Goal: Information Seeking & Learning: Learn about a topic

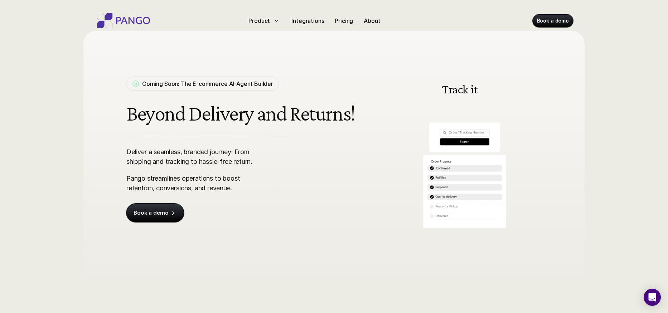
scroll to position [9, 0]
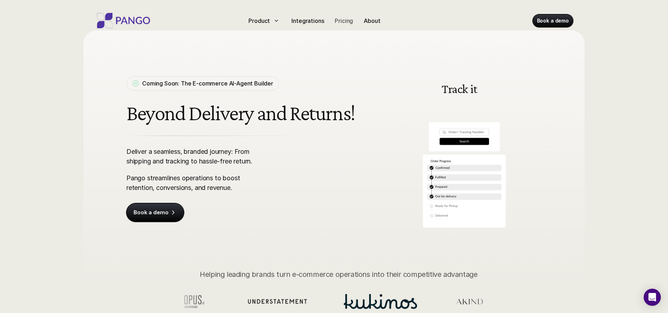
click at [338, 23] on p "Pricing" at bounding box center [344, 20] width 18 height 9
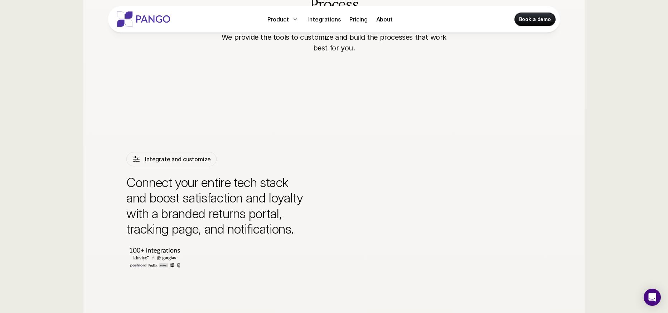
scroll to position [1534, 0]
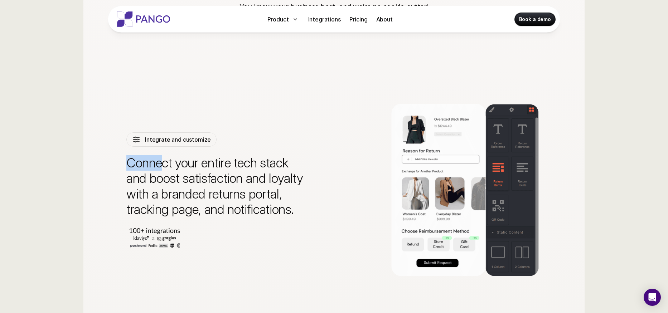
drag, startPoint x: 122, startPoint y: 165, endPoint x: 175, endPoint y: 164, distance: 53.4
drag, startPoint x: 204, startPoint y: 163, endPoint x: 257, endPoint y: 162, distance: 53.4
click at [219, 163] on p "Connect your entire tech stack and boost satisfaction and loyalty with a brande…" at bounding box center [216, 186] width 180 height 62
click at [261, 163] on p "Connect your entire tech stack and boost satisfaction and loyalty with a brande…" at bounding box center [216, 186] width 180 height 62
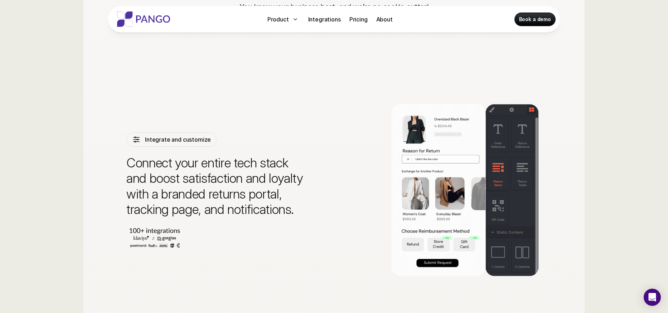
drag, startPoint x: 216, startPoint y: 177, endPoint x: 245, endPoint y: 175, distance: 29.4
click at [223, 176] on p "Connect your entire tech stack and boost satisfaction and loyalty with a brande…" at bounding box center [216, 186] width 180 height 62
drag, startPoint x: 286, startPoint y: 175, endPoint x: 266, endPoint y: 183, distance: 21.3
click at [284, 176] on p "Connect your entire tech stack and boost satisfaction and loyalty with a brande…" at bounding box center [216, 186] width 180 height 62
drag, startPoint x: 207, startPoint y: 191, endPoint x: 274, endPoint y: 197, distance: 66.8
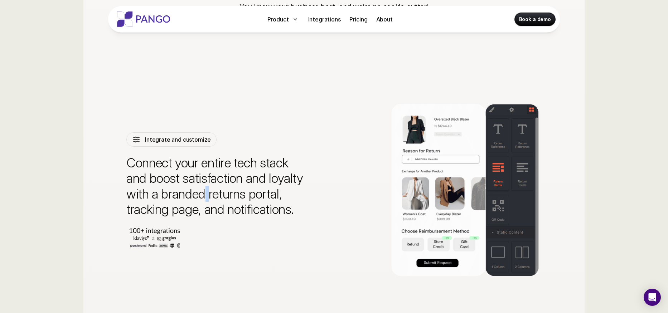
click at [214, 192] on p "Connect your entire tech stack and boost satisfaction and loyalty with a brande…" at bounding box center [216, 186] width 180 height 62
drag, startPoint x: 275, startPoint y: 197, endPoint x: 306, endPoint y: 196, distance: 31.5
click at [283, 196] on p "Connect your entire tech stack and boost satisfaction and loyalty with a brande…" at bounding box center [216, 186] width 180 height 62
drag, startPoint x: 212, startPoint y: 215, endPoint x: 205, endPoint y: 210, distance: 8.5
click at [212, 214] on p "Connect your entire tech stack and boost satisfaction and loyalty with a brande…" at bounding box center [216, 186] width 180 height 62
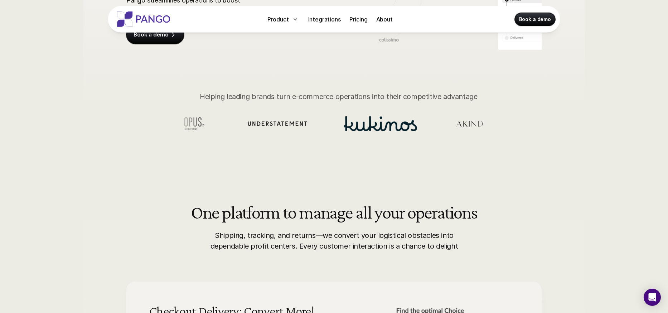
scroll to position [188, 0]
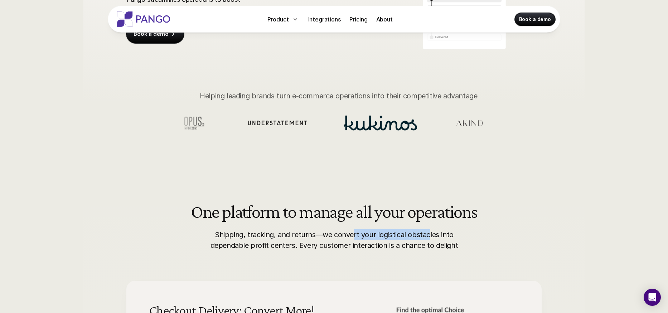
drag, startPoint x: 356, startPoint y: 235, endPoint x: 423, endPoint y: 234, distance: 66.3
click at [427, 234] on p "Shipping, tracking, and returns—we convert your logistical obstacles into depen…" at bounding box center [334, 240] width 254 height 21
drag, startPoint x: 248, startPoint y: 247, endPoint x: 312, endPoint y: 246, distance: 64.1
click at [310, 246] on p "Shipping, tracking, and returns—we convert your logistical obstacles into depen…" at bounding box center [334, 240] width 254 height 21
drag, startPoint x: 350, startPoint y: 245, endPoint x: 468, endPoint y: 246, distance: 118.2
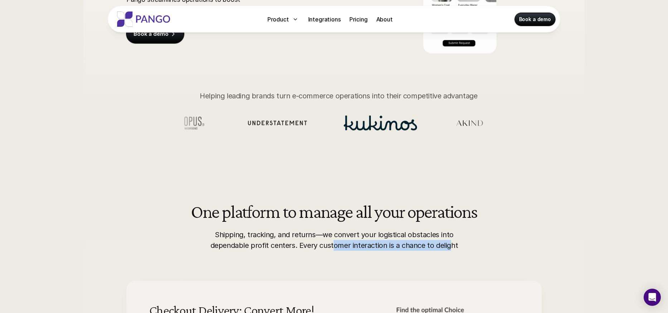
click at [461, 247] on div "One platform to manage all your operations Shipping, tracking, and returns—we c…" at bounding box center [334, 226] width 458 height 49
click at [469, 245] on div "One platform to manage all your operations Shipping, tracking, and returns—we c…" at bounding box center [334, 226] width 458 height 49
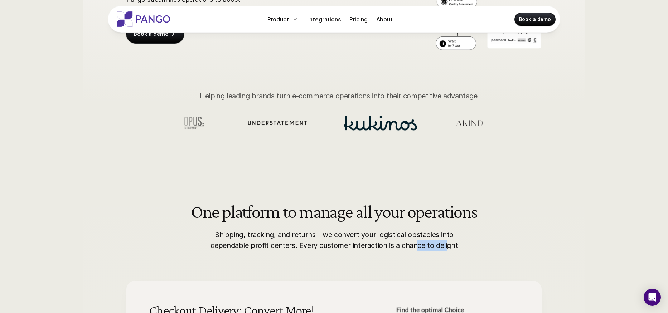
drag, startPoint x: 426, startPoint y: 245, endPoint x: 468, endPoint y: 245, distance: 41.5
click at [449, 245] on p "Shipping, tracking, and returns—we convert your logistical obstacles into depen…" at bounding box center [334, 240] width 254 height 21
drag, startPoint x: 475, startPoint y: 245, endPoint x: 469, endPoint y: 246, distance: 6.1
click at [474, 245] on div "One platform to manage all your operations Shipping, tracking, and returns—we c…" at bounding box center [334, 226] width 458 height 49
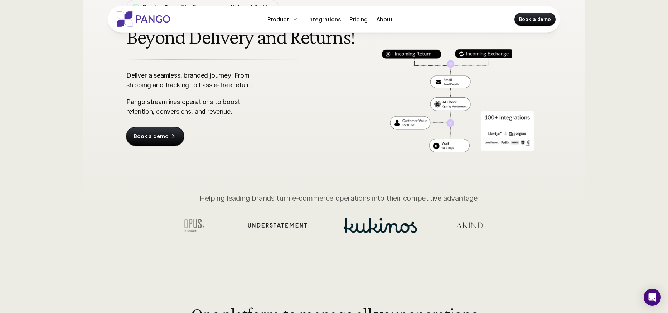
scroll to position [0, 0]
